Goal: Task Accomplishment & Management: Complete application form

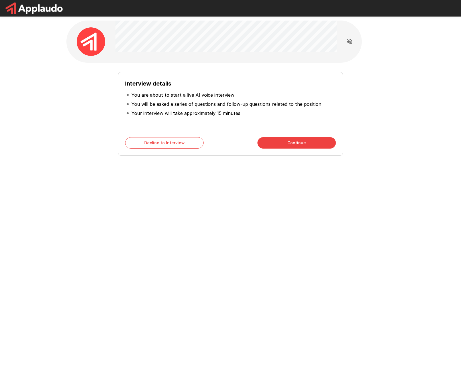
click at [277, 140] on button "Continue" at bounding box center [297, 142] width 78 height 11
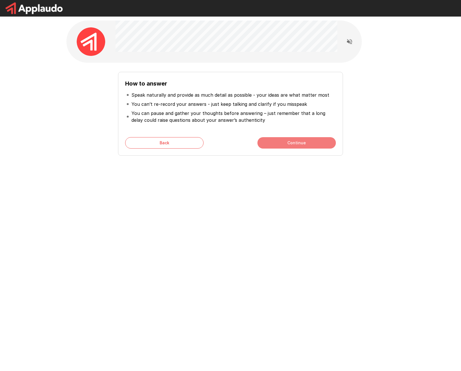
click at [295, 138] on button "Continue" at bounding box center [297, 142] width 78 height 11
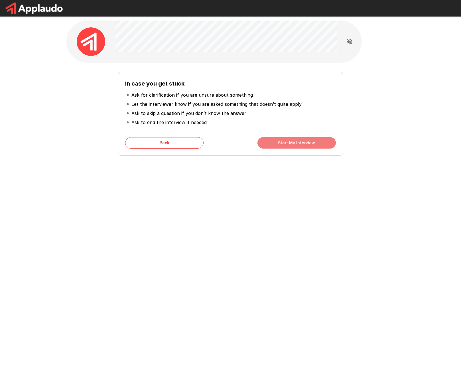
click at [311, 144] on button "Start My Interview" at bounding box center [297, 142] width 78 height 11
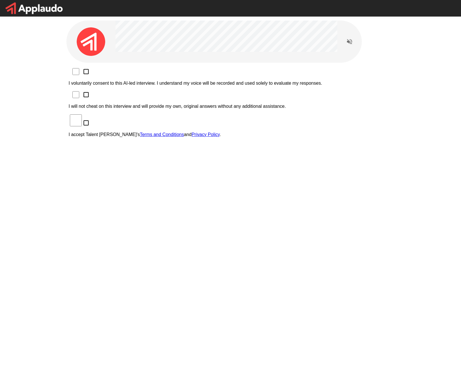
click at [111, 76] on label "I voluntarily consent to this AI-led interview. I understand my voice will be r…" at bounding box center [231, 78] width 324 height 15
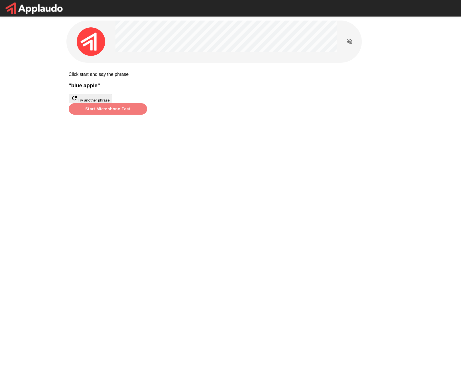
click at [147, 115] on button "Start Microphone Test" at bounding box center [108, 108] width 78 height 11
click at [98, 126] on button "Stop & Submit" at bounding box center [83, 123] width 29 height 6
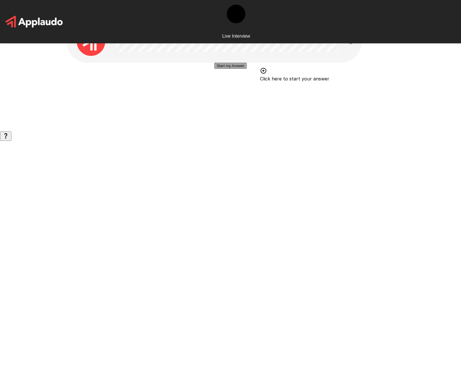
click at [243, 69] on button "Start my Answer" at bounding box center [230, 66] width 32 height 6
click at [245, 86] on button "Stop & Submit" at bounding box center [230, 83] width 29 height 6
click at [253, 86] on div "Start my Answer" at bounding box center [230, 74] width 329 height 23
click at [247, 69] on button "Start my Answer" at bounding box center [230, 66] width 32 height 6
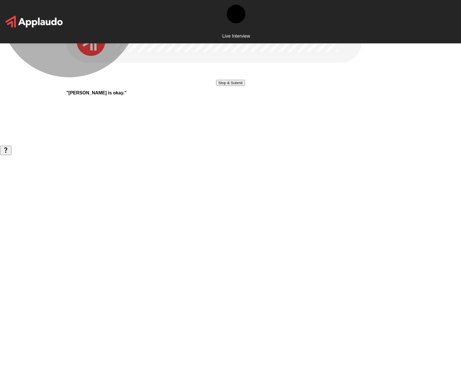
click at [245, 86] on button "Stop & Submit" at bounding box center [230, 83] width 29 height 6
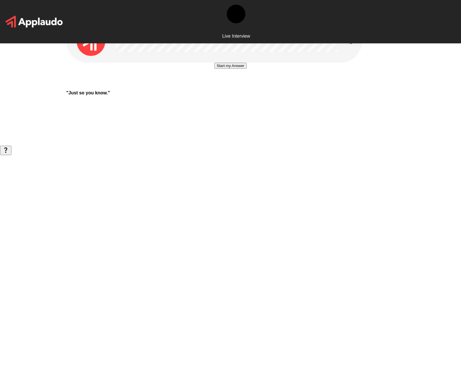
click at [247, 69] on button "Start my Answer" at bounding box center [230, 66] width 32 height 6
click at [245, 86] on button "Stop & Submit" at bounding box center [230, 83] width 29 height 6
click at [224, 69] on button "Start my Answer" at bounding box center [230, 66] width 32 height 6
click at [224, 86] on button "Stop & Submit" at bounding box center [230, 83] width 29 height 6
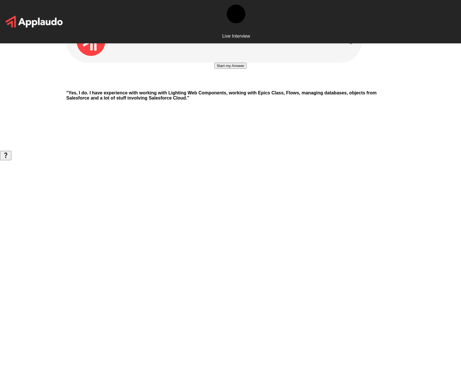
click at [247, 69] on button "Start my Answer" at bounding box center [230, 66] width 32 height 6
click at [245, 86] on button "Stop & Submit" at bounding box center [230, 83] width 29 height 6
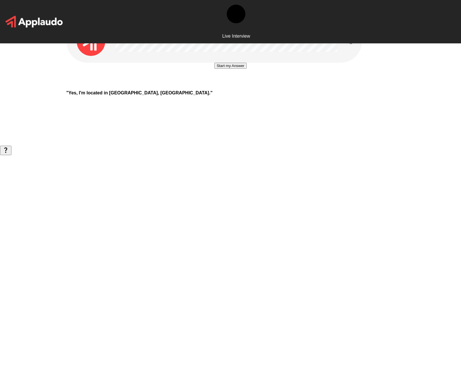
click at [247, 69] on button "Start my Answer" at bounding box center [230, 66] width 32 height 6
click at [245, 86] on button "Stop & Submit" at bounding box center [230, 83] width 29 height 6
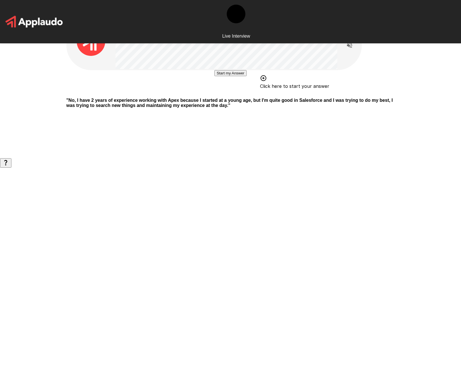
click at [247, 76] on button "Start my Answer" at bounding box center [230, 73] width 32 height 6
click at [245, 93] on button "Stop & Submit" at bounding box center [230, 90] width 29 height 6
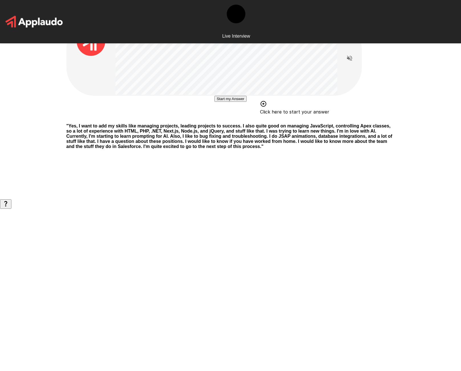
click at [247, 102] on button "Start my Answer" at bounding box center [230, 99] width 32 height 6
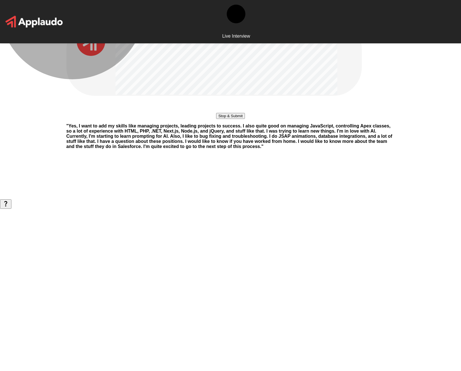
click at [245, 119] on button "Stop & Submit" at bounding box center [230, 116] width 29 height 6
